Goal: Task Accomplishment & Management: Manage account settings

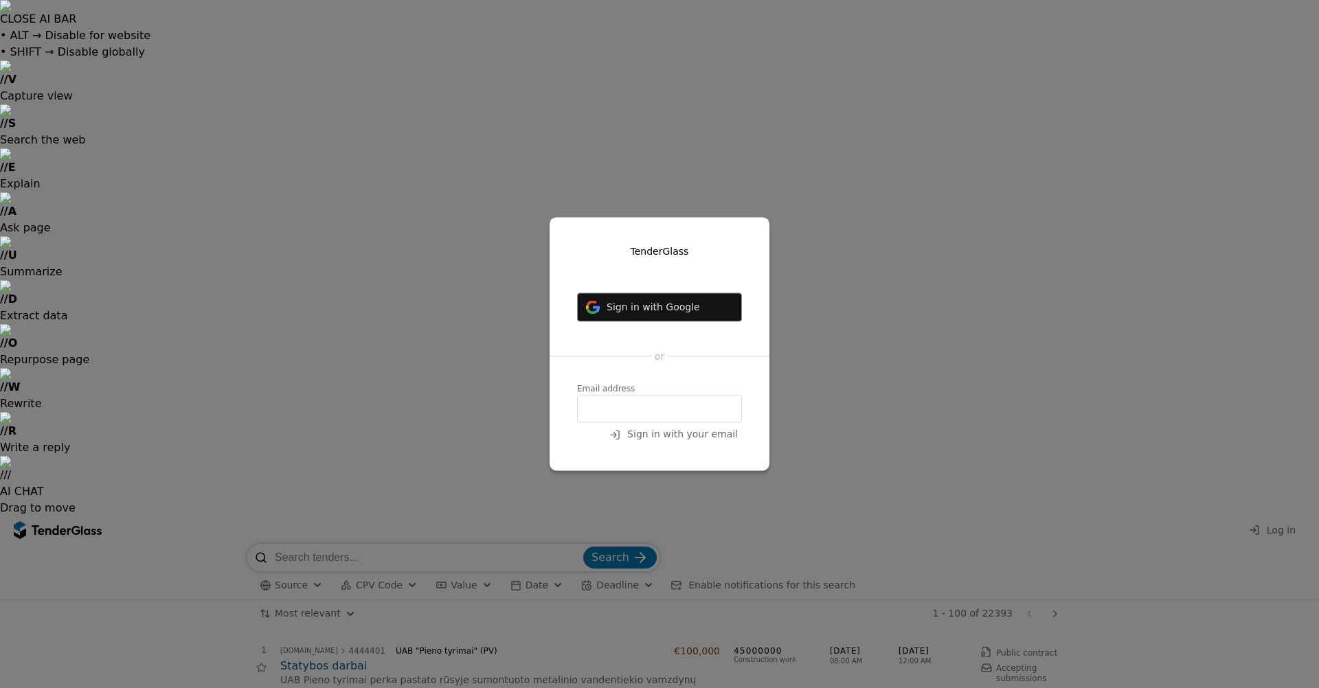
click at [657, 311] on span "Sign in with Google" at bounding box center [652, 307] width 93 height 11
click at [637, 409] on input "email" at bounding box center [659, 409] width 165 height 27
type input "n"
type input "[PERSON_NAME][EMAIL_ADDRESS][DOMAIN_NAME]"
click at [692, 434] on span "Sign in with your email" at bounding box center [682, 434] width 111 height 11
